Goal: Find specific page/section: Find specific page/section

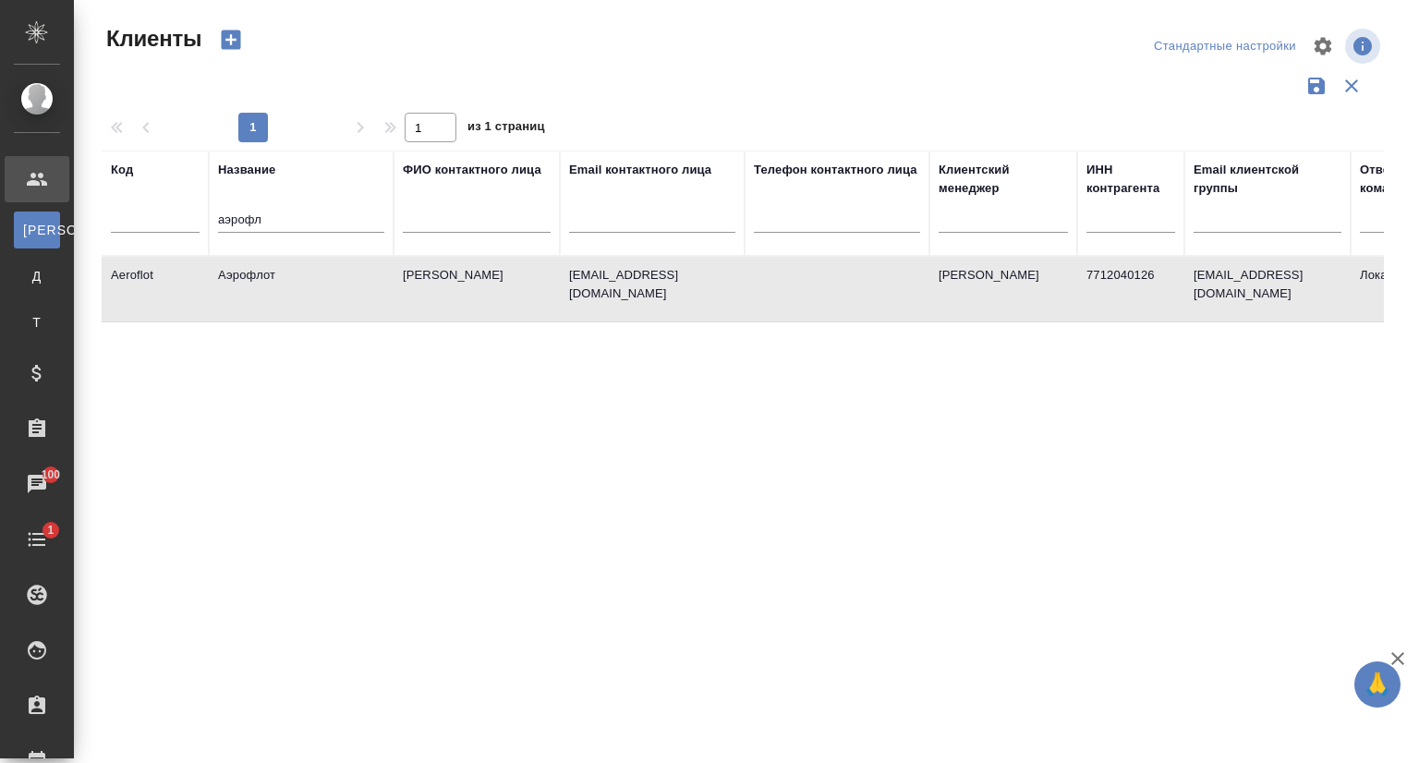
select select "RU"
drag, startPoint x: 311, startPoint y: 215, endPoint x: 185, endPoint y: 216, distance: 126.5
click at [185, 216] on tr "Код Название аэрофл ФИО контактного лица Email контактного лица Телефон контакт…" at bounding box center [800, 203] width 1397 height 105
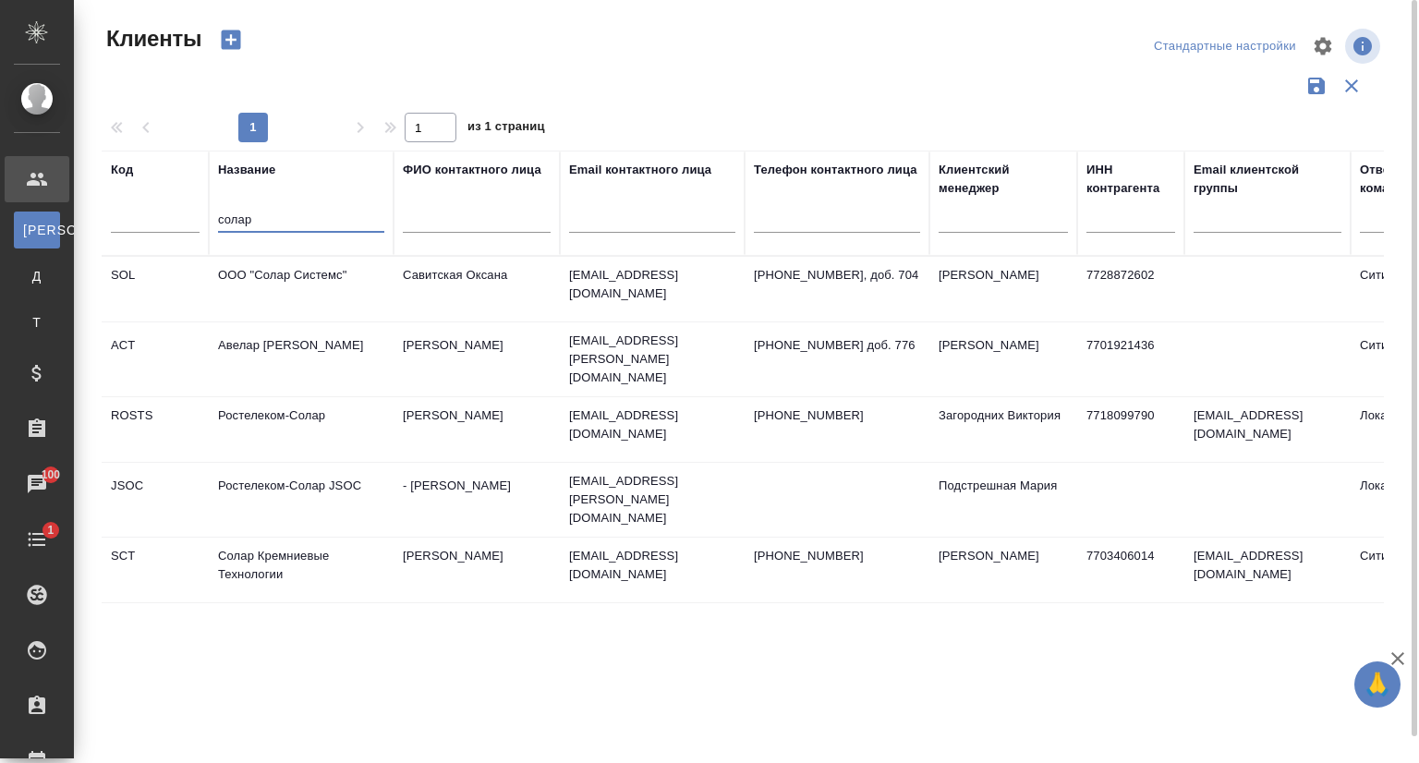
type input "солар"
click at [297, 543] on td "Солар Кремниевые Технологии" at bounding box center [301, 570] width 185 height 65
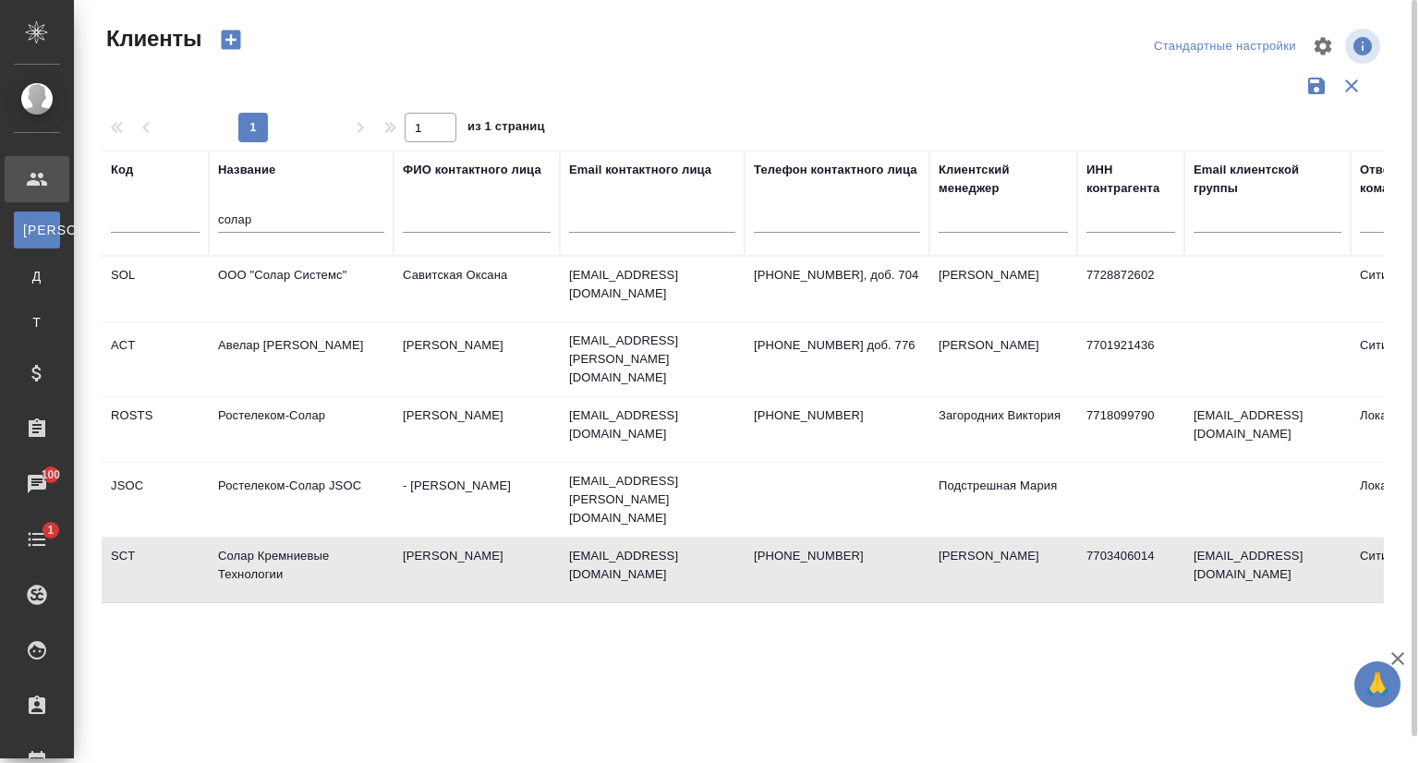
click at [297, 543] on td "Солар Кремниевые Технологии" at bounding box center [301, 570] width 185 height 65
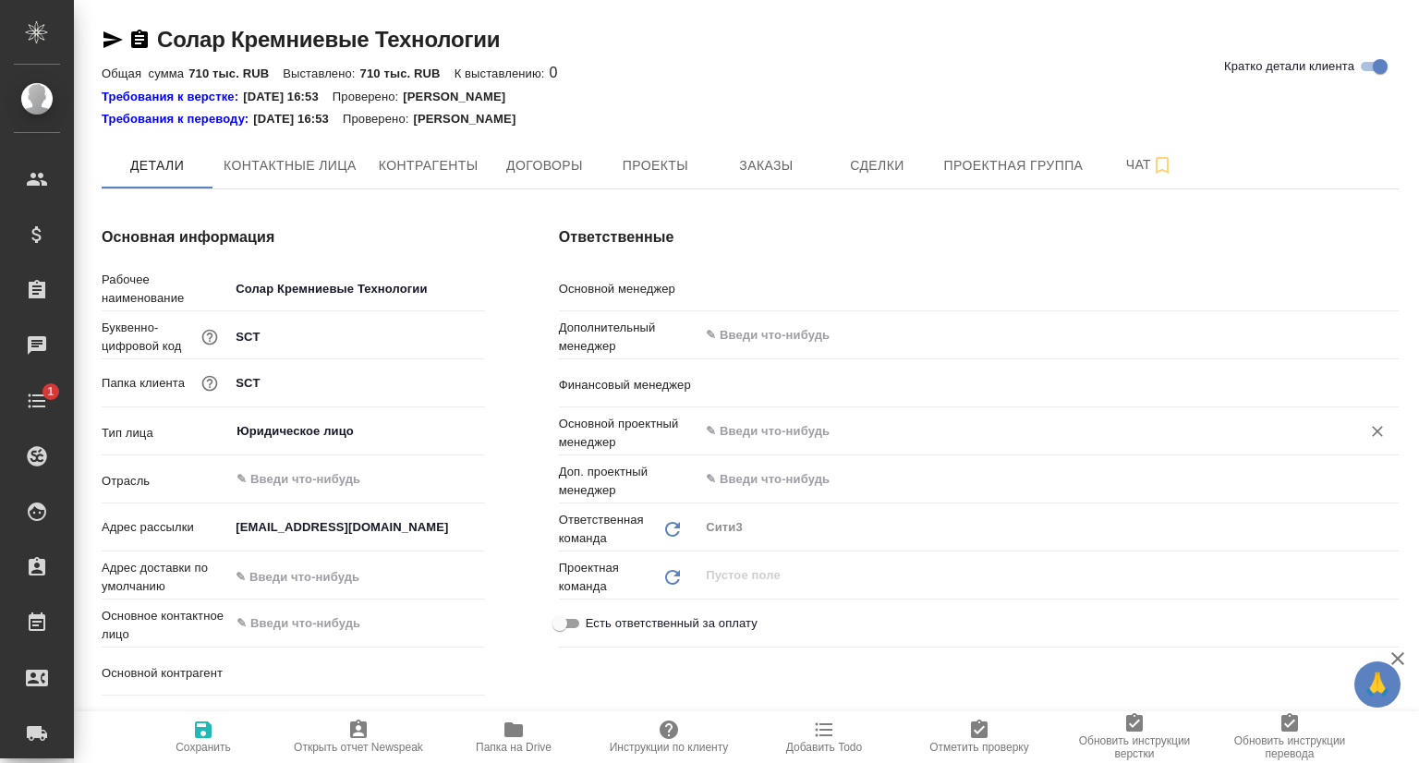
type textarea "x"
type input "[PERSON_NAME]"
type textarea "x"
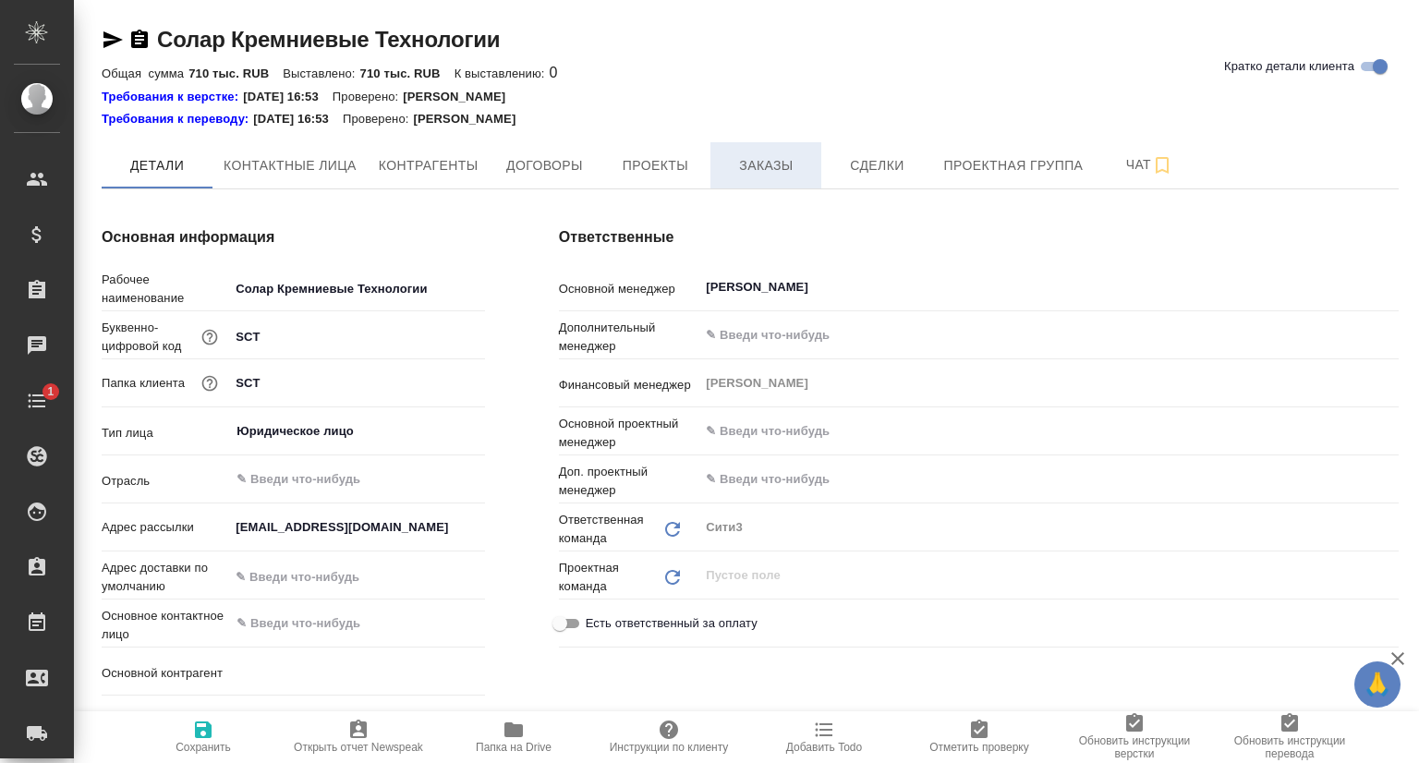
type textarea "x"
click at [802, 152] on button "Заказы" at bounding box center [765, 165] width 111 height 46
type textarea "x"
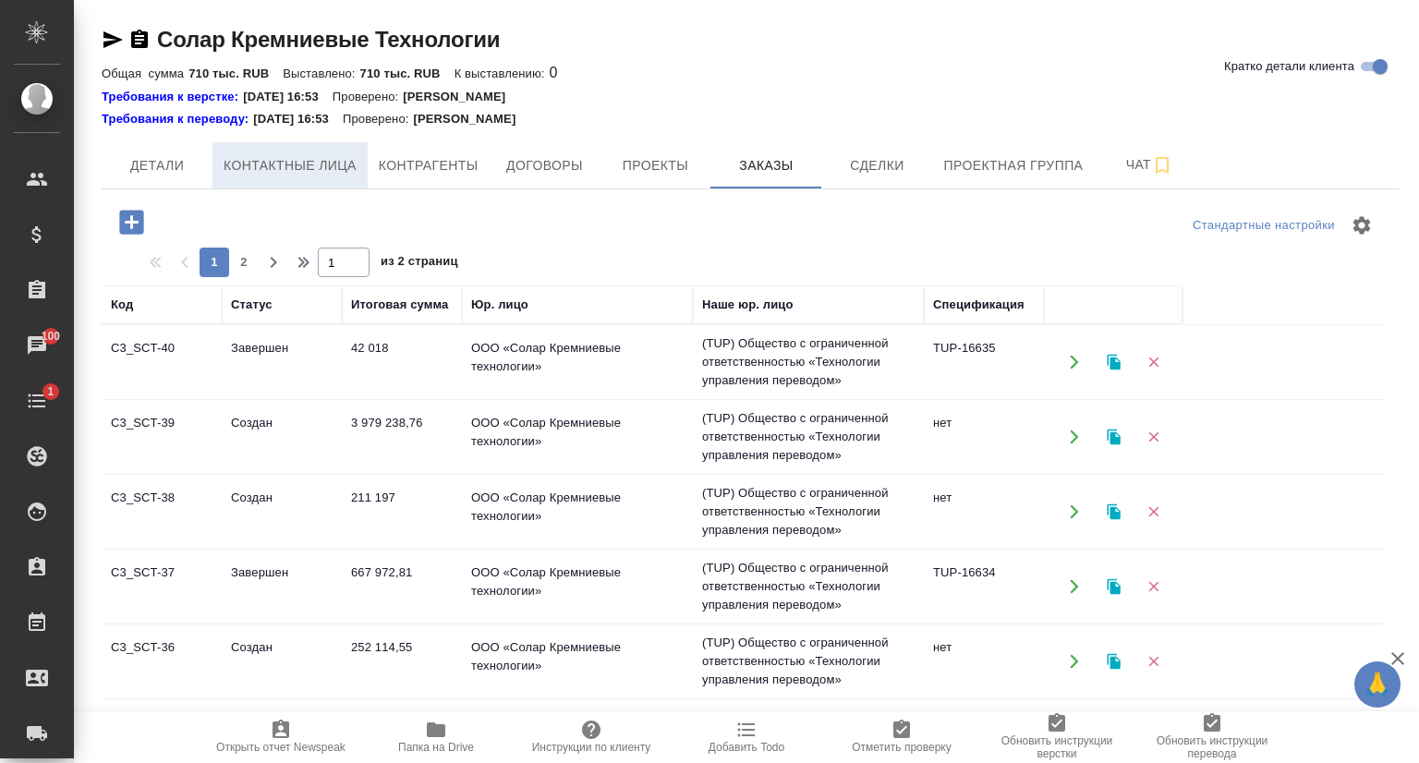
click at [340, 151] on button "Контактные лица" at bounding box center [289, 165] width 155 height 46
select select "RU"
